Goal: Information Seeking & Learning: Learn about a topic

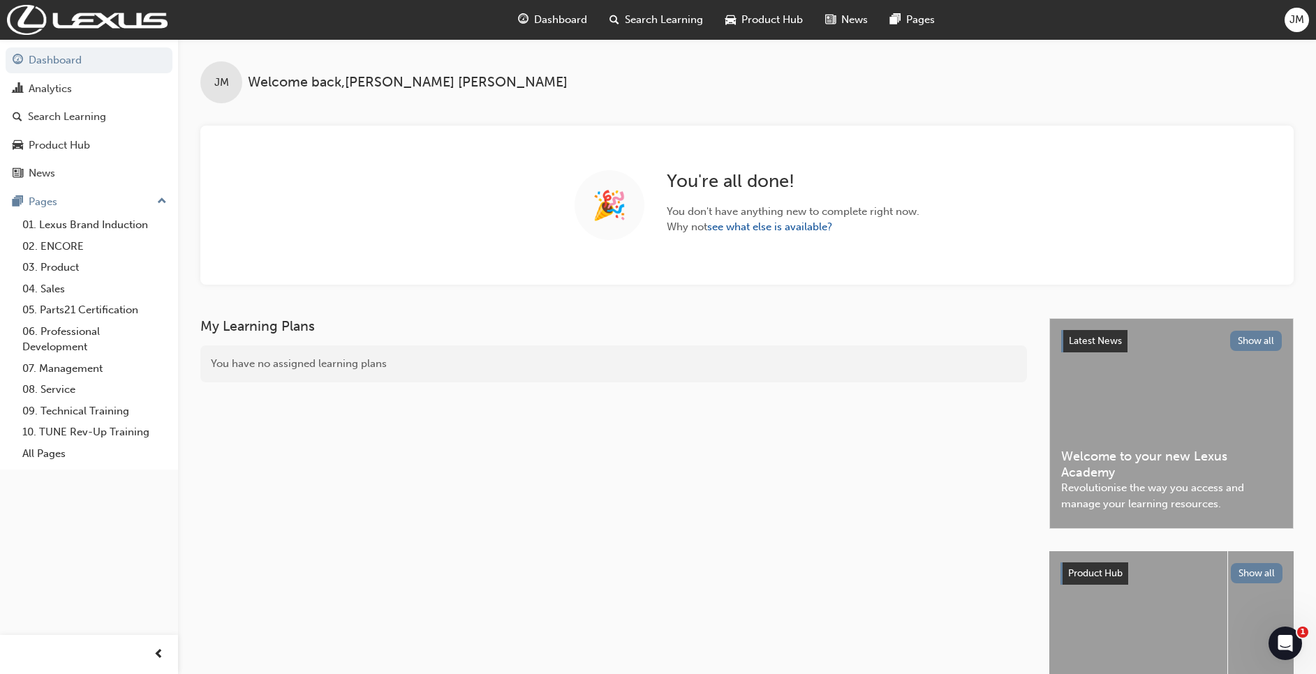
click at [648, 21] on span "Search Learning" at bounding box center [664, 20] width 78 height 16
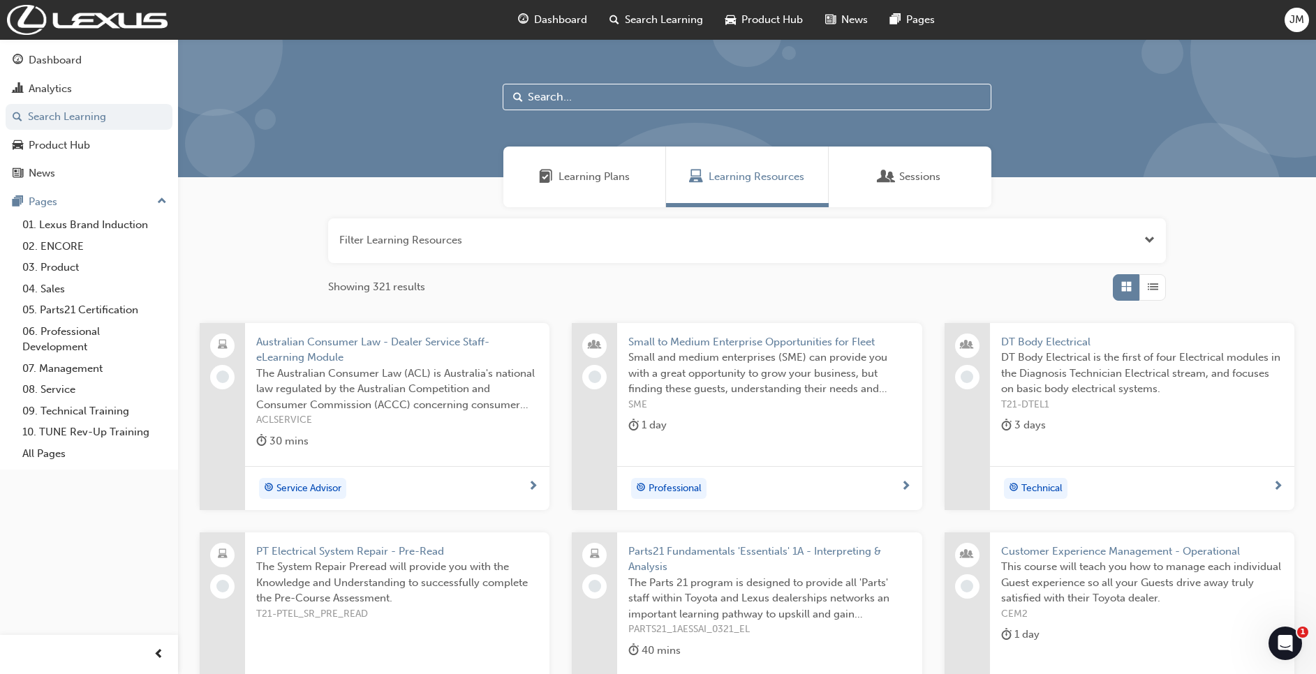
click at [606, 101] on input "text" at bounding box center [747, 97] width 489 height 27
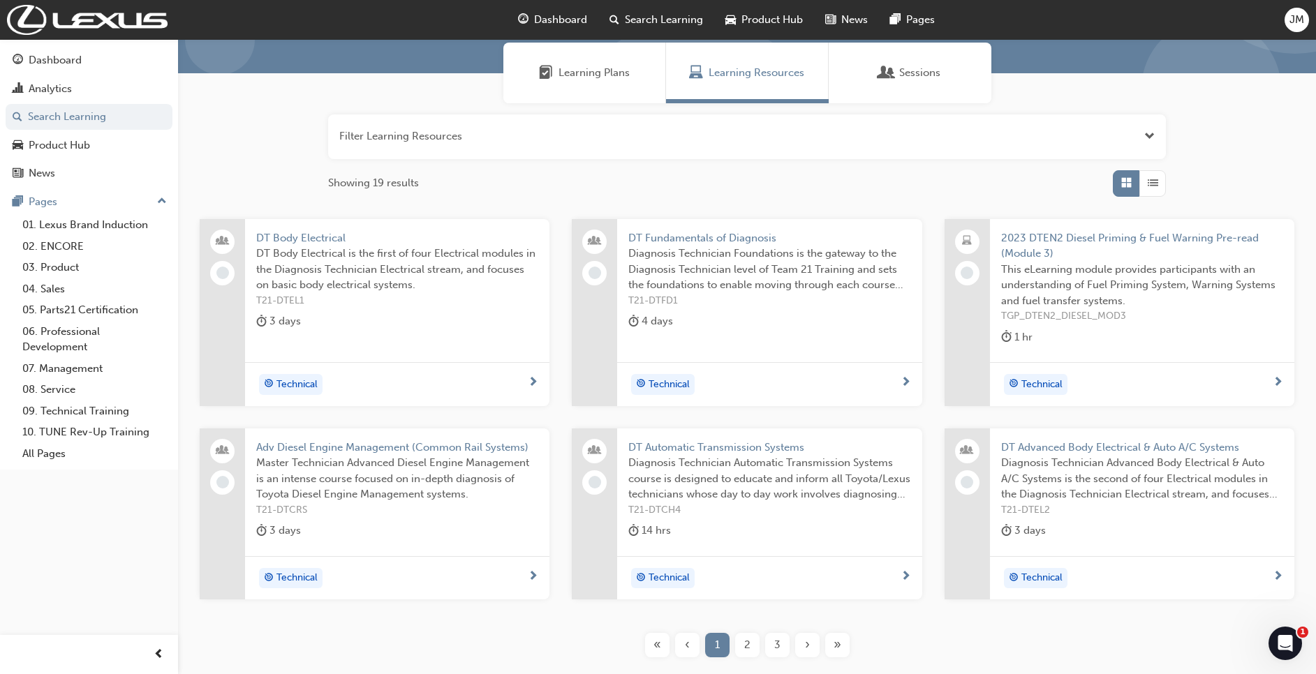
scroll to position [200, 0]
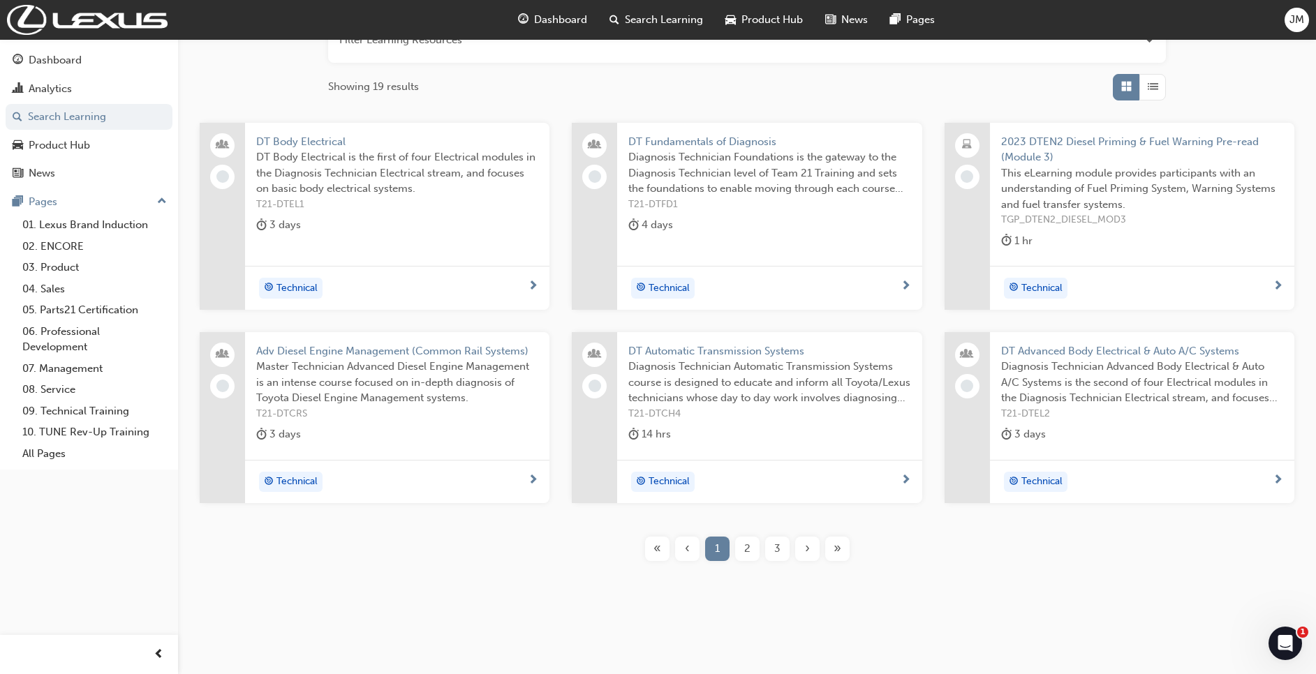
type input "DT"
click at [747, 555] on span "2" at bounding box center [747, 549] width 6 height 16
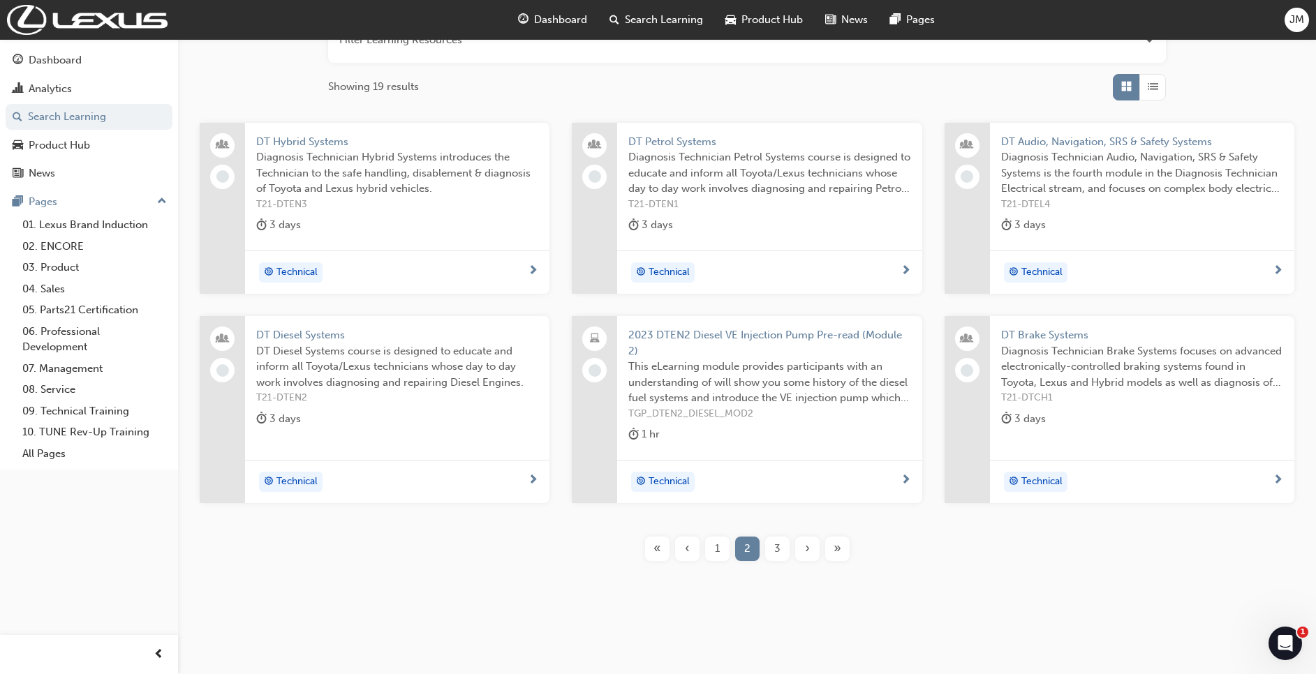
click at [1214, 365] on span "Diagnosis Technician Brake Systems focuses on advanced electronically-controlle…" at bounding box center [1142, 366] width 282 height 47
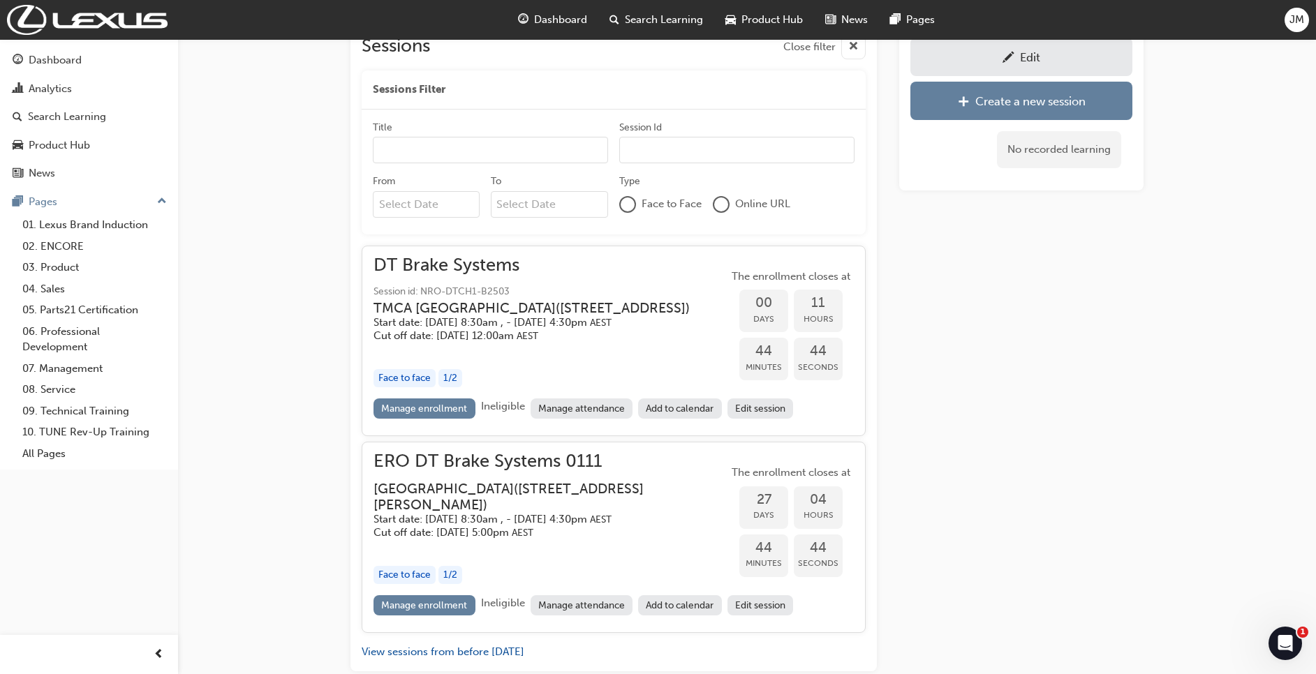
scroll to position [681, 0]
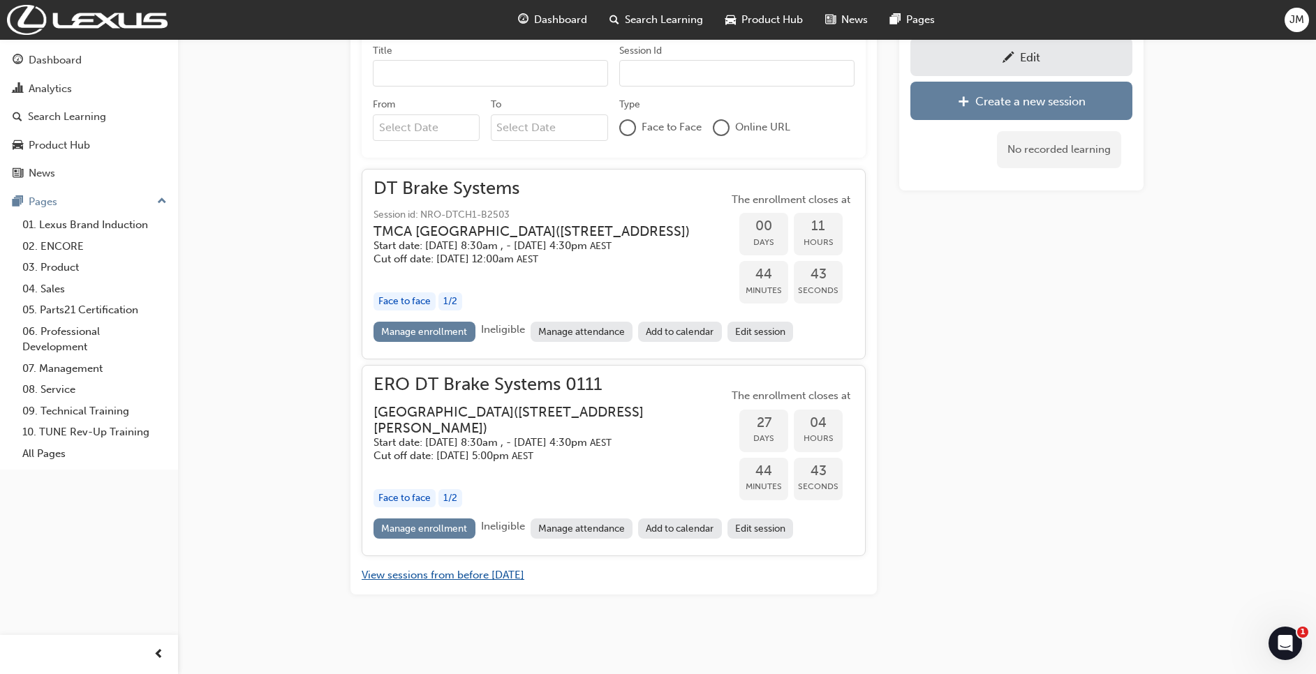
click at [460, 575] on button "View sessions from before [DATE]" at bounding box center [443, 575] width 163 height 16
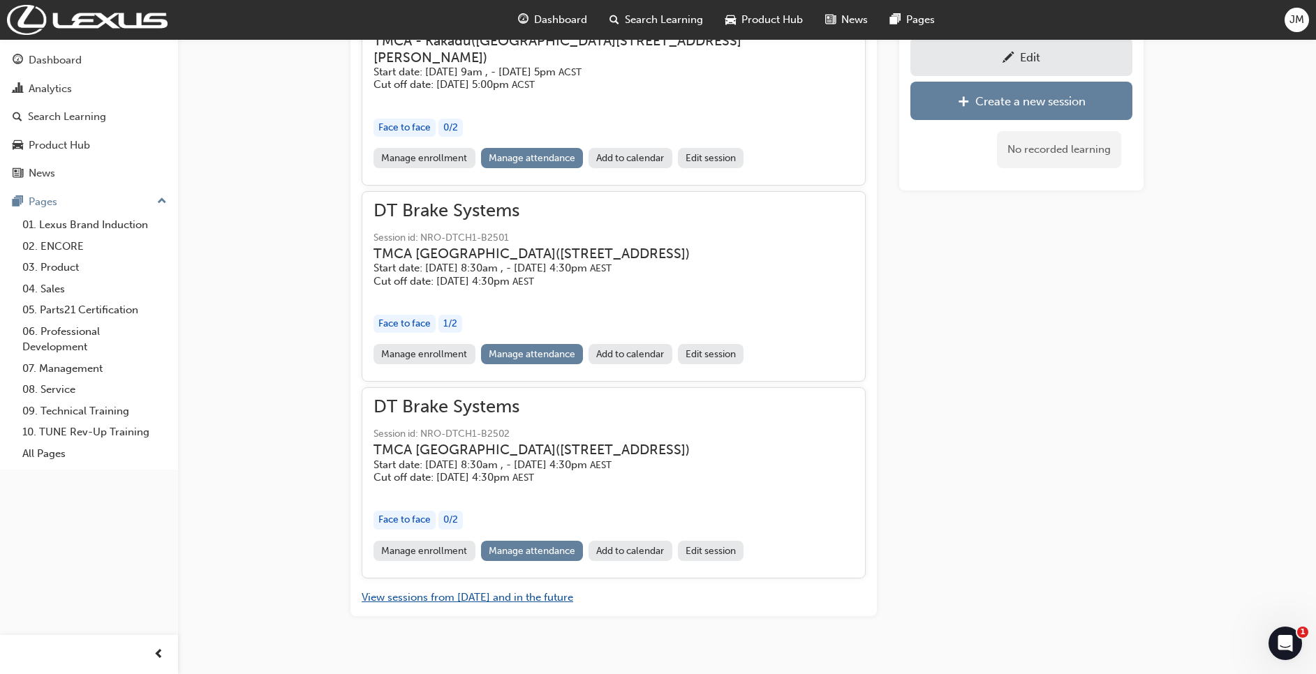
scroll to position [11938, 0]
